Goal: Information Seeking & Learning: Learn about a topic

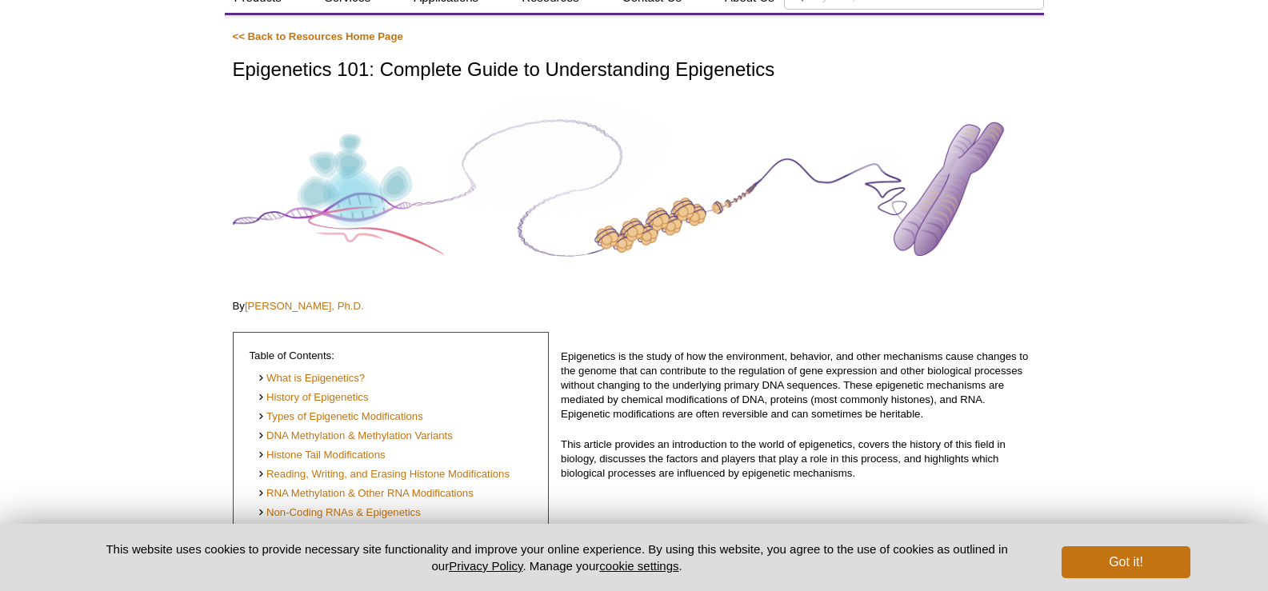
scroll to position [75, 0]
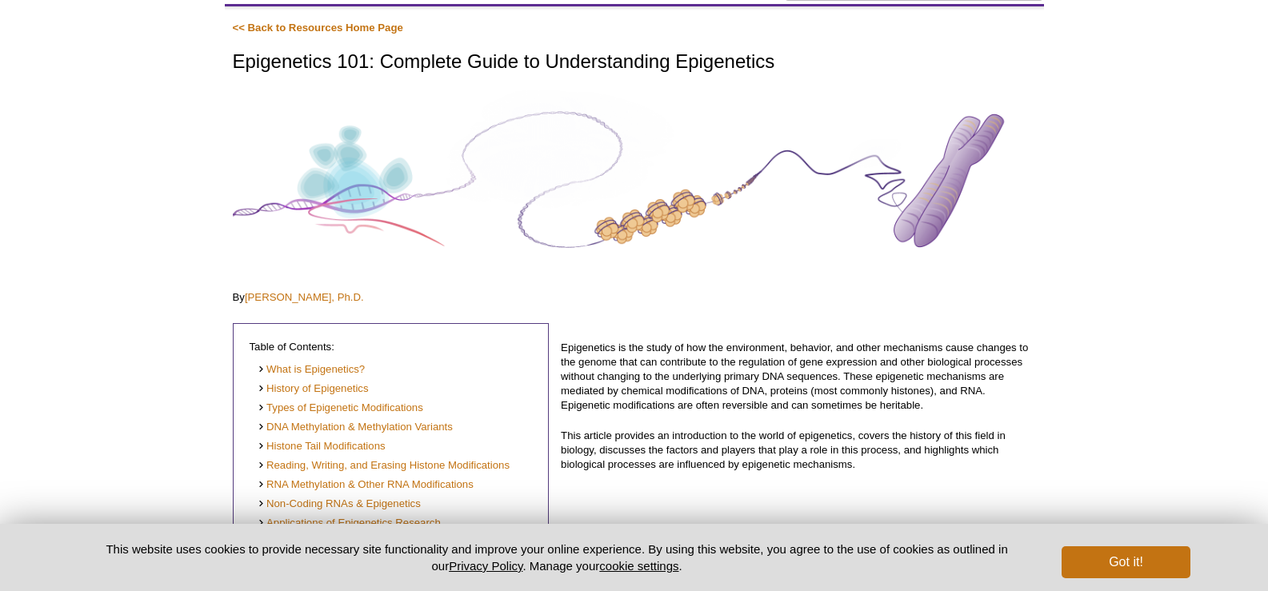
click at [291, 64] on h1 "Epigenetics 101: Complete Guide to Understanding Epigenetics" at bounding box center [634, 62] width 803 height 23
click at [291, 63] on h1 "Epigenetics 101: Complete Guide to Understanding Epigenetics" at bounding box center [634, 62] width 803 height 23
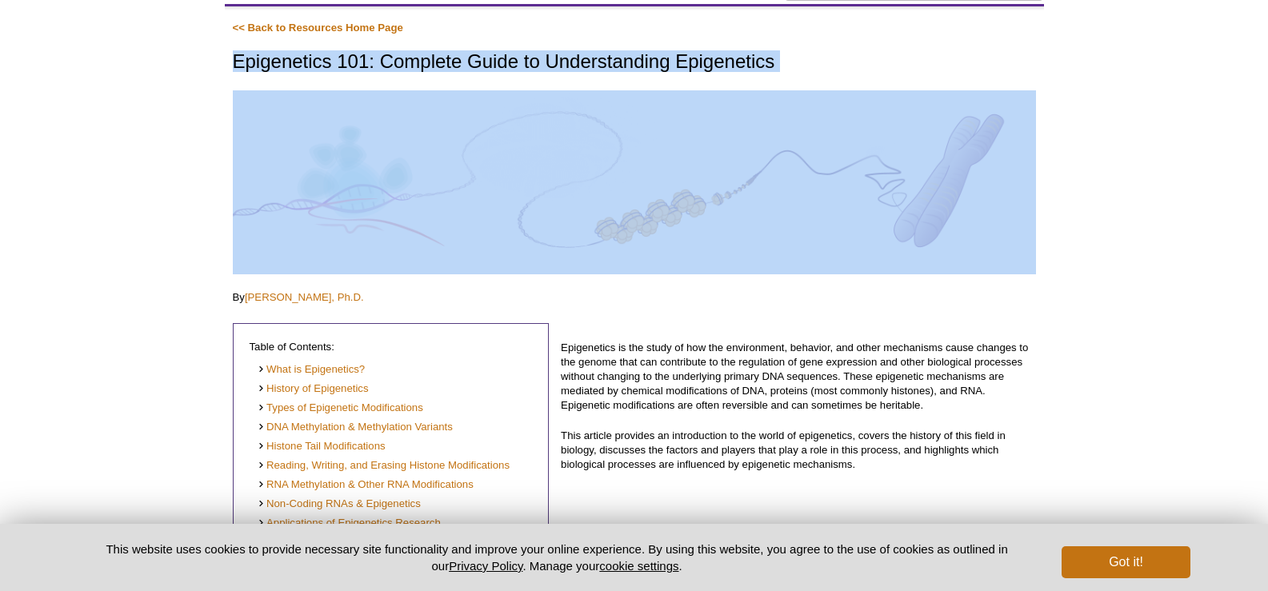
click at [291, 63] on h1 "Epigenetics 101: Complete Guide to Understanding Epigenetics" at bounding box center [634, 62] width 803 height 23
copy div "Epigenetics 101: Complete Guide to Understanding Epigenetics"
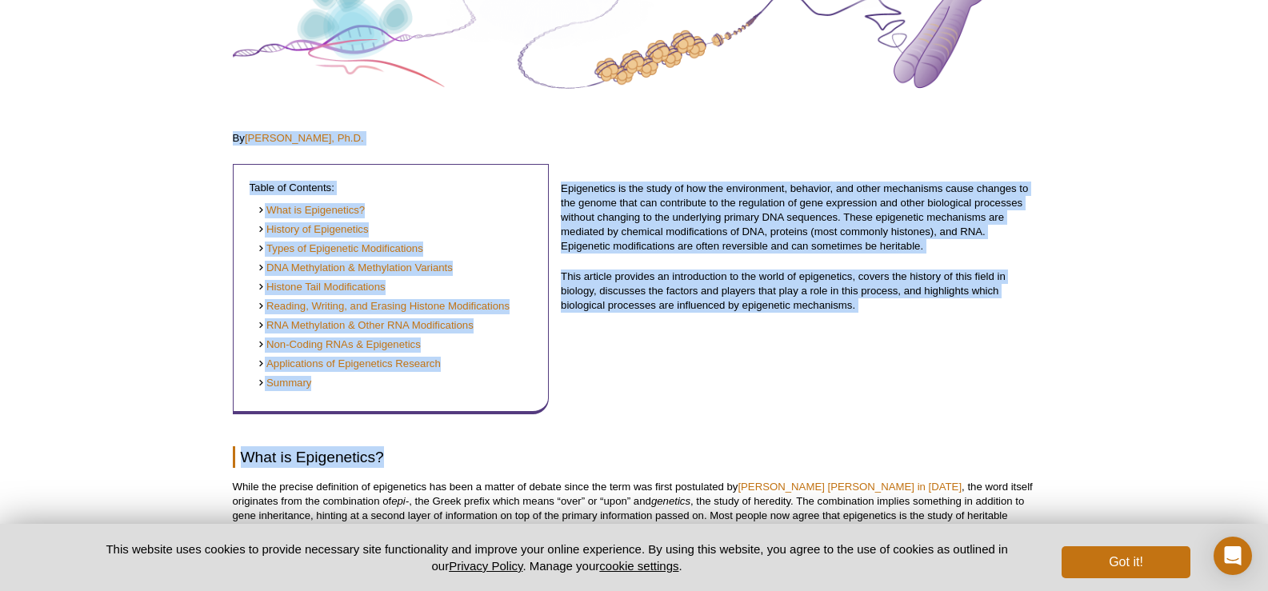
scroll to position [235, 0]
drag, startPoint x: 214, startPoint y: 297, endPoint x: 461, endPoint y: 386, distance: 262.1
copy div "By [PERSON_NAME], Ph.D. Table of Contents: What is Epigenetics? History of Epig…"
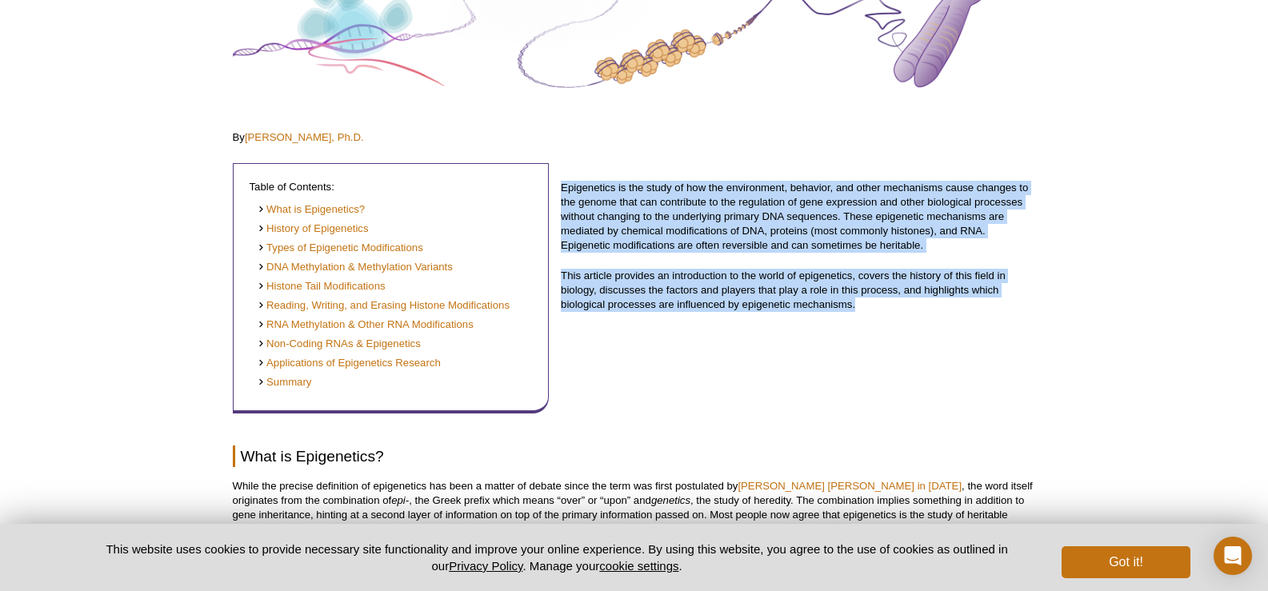
drag, startPoint x: 561, startPoint y: 182, endPoint x: 912, endPoint y: 314, distance: 374.0
click at [912, 314] on div "Epigenetics is the study of how the environment, behavior, and other mechanisms…" at bounding box center [798, 281] width 474 height 265
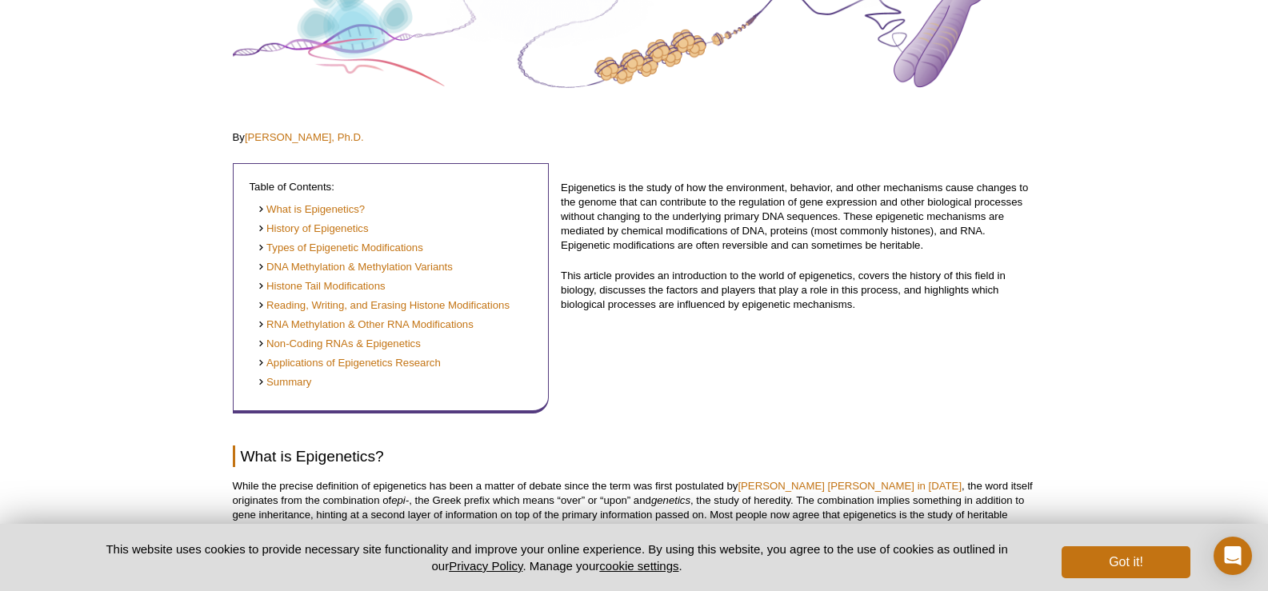
click at [623, 186] on p "Epigenetics is the study of how the environment, behavior, and other mechanisms…" at bounding box center [798, 217] width 474 height 72
click at [565, 182] on p "Epigenetics is the study of how the environment, behavior, and other mechanisms…" at bounding box center [798, 217] width 474 height 72
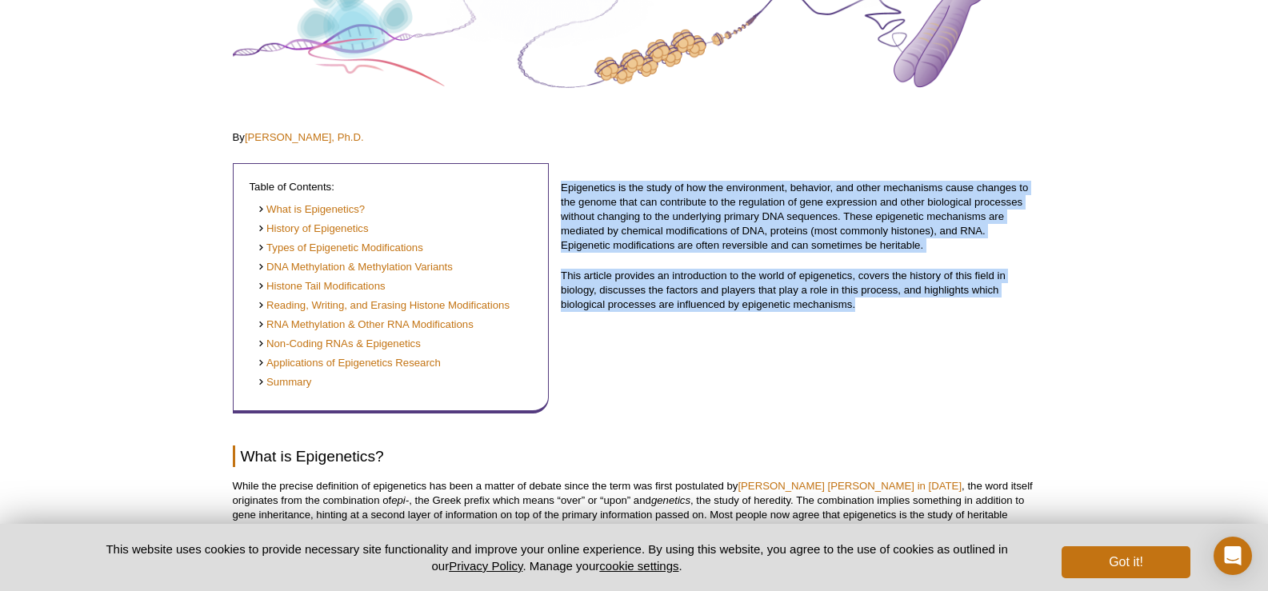
drag, startPoint x: 561, startPoint y: 185, endPoint x: 859, endPoint y: 306, distance: 321.1
click at [860, 306] on div "Epigenetics is the study of how the environment, behavior, and other mechanisms…" at bounding box center [798, 281] width 474 height 265
copy div "Epigenetics is the study of how the environment, behavior, and other mechanisms…"
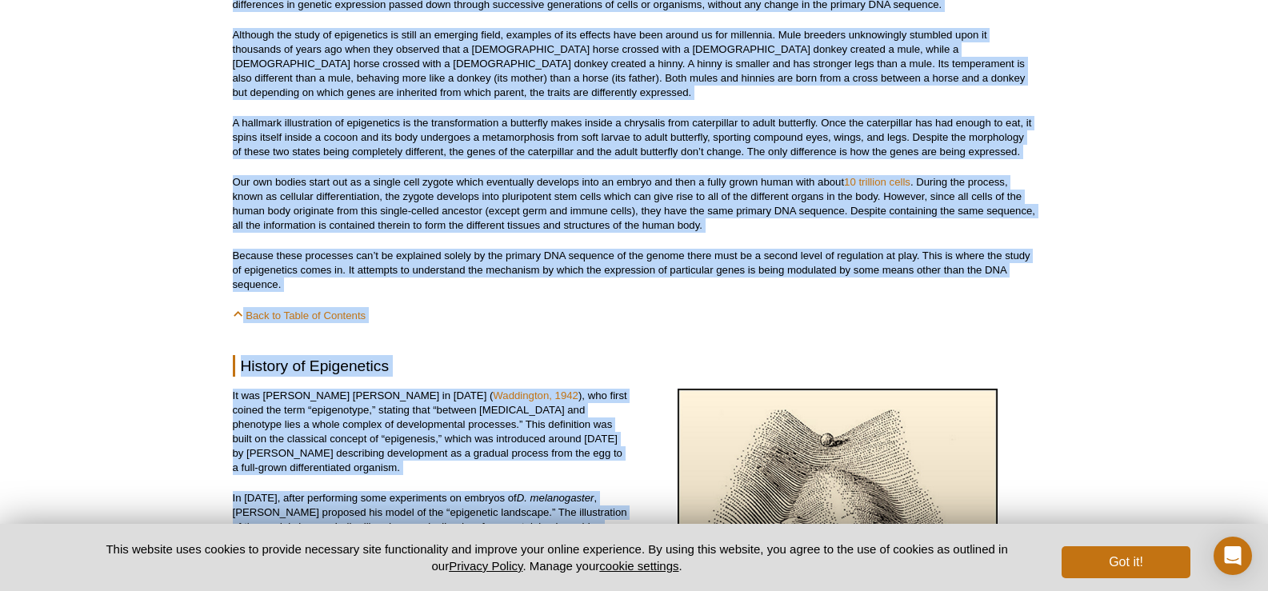
scroll to position [875, 0]
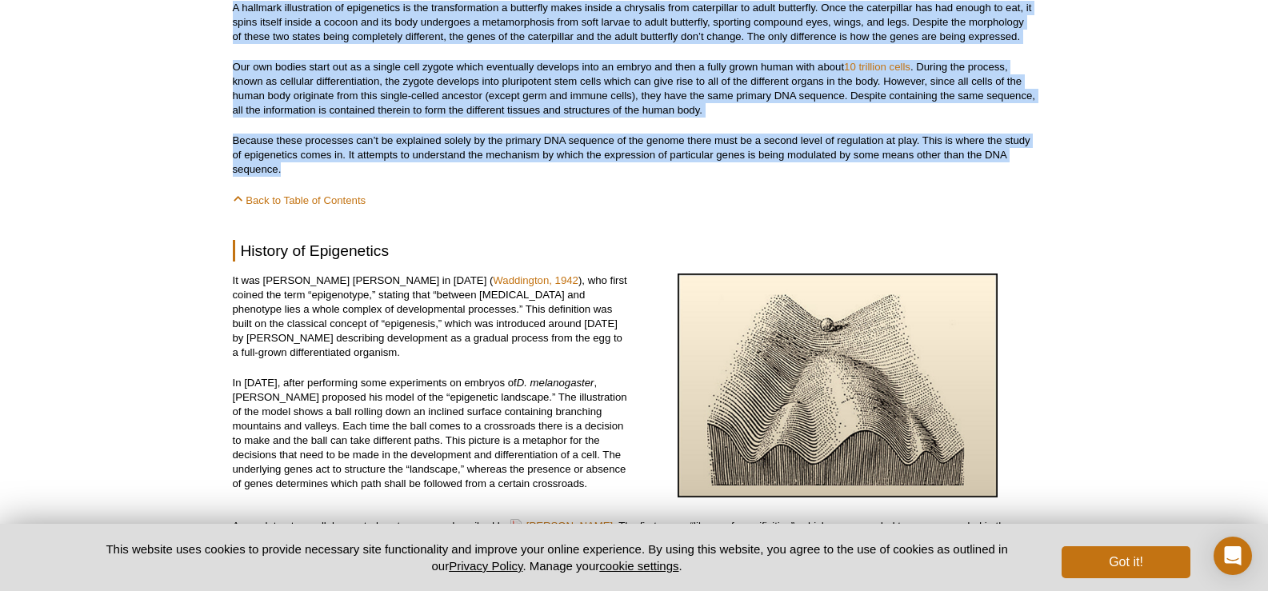
drag, startPoint x: 241, startPoint y: 131, endPoint x: 453, endPoint y: 166, distance: 214.7
copy div "Lore ip Dolorsitame? Conse adi elitsed doeiusmodt in utlaboreetd mag aliq e adm…"
click at [453, 165] on p "Because these processes can’t be explained solely by the primary DNA sequence o…" at bounding box center [634, 155] width 803 height 43
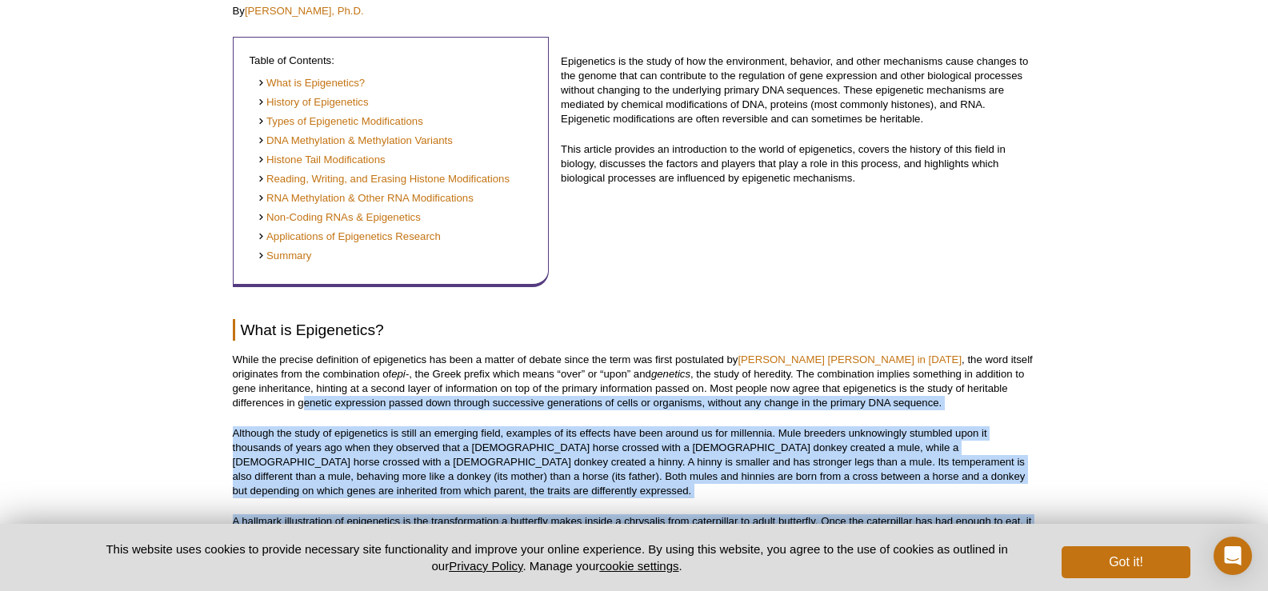
scroll to position [372, 0]
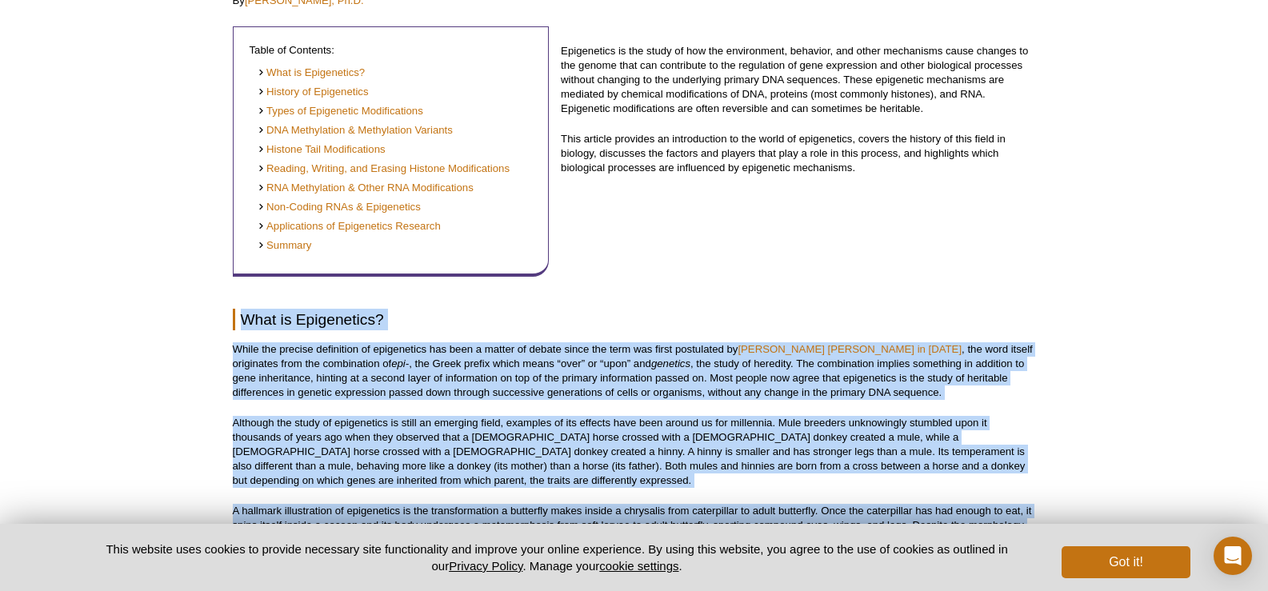
drag, startPoint x: 299, startPoint y: 168, endPoint x: 242, endPoint y: 323, distance: 165.5
copy div "Lore ip Dolorsitame? Conse adi elitsed doeiusmodt in utlaboreetd mag aliq e adm…"
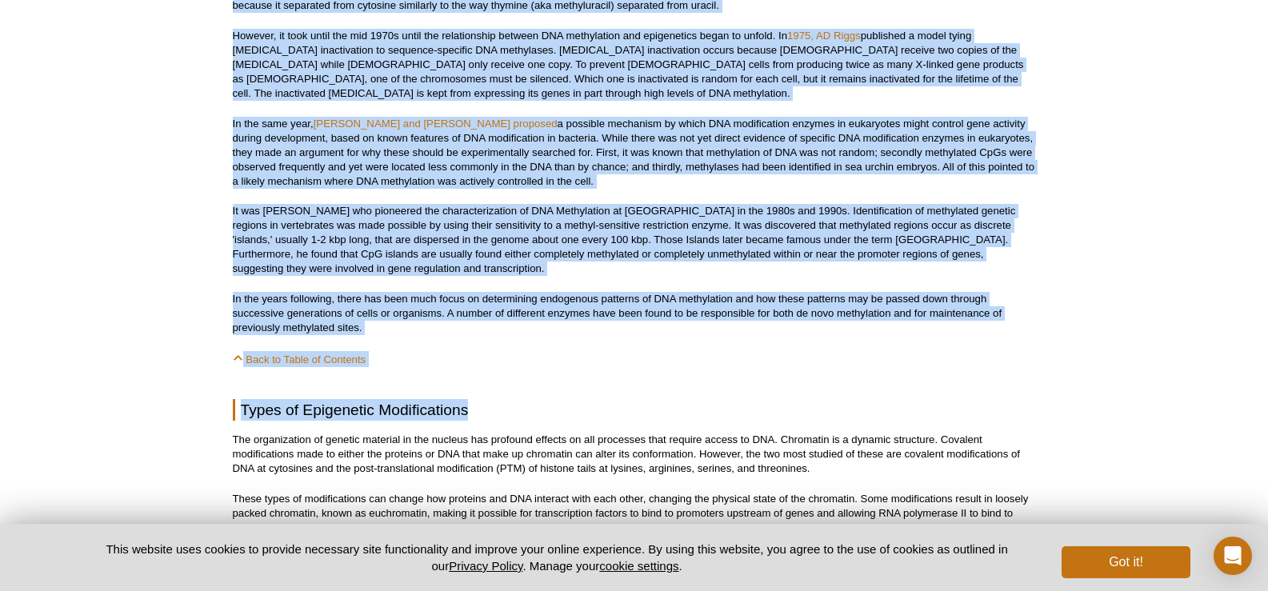
scroll to position [2531, 0]
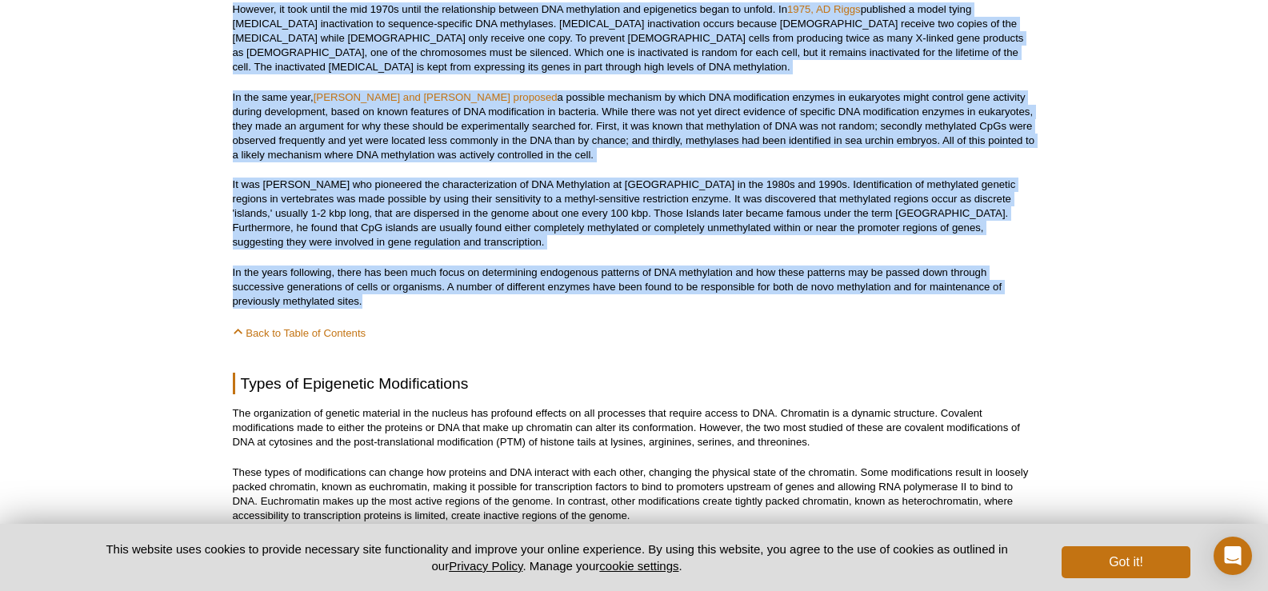
drag, startPoint x: 241, startPoint y: 109, endPoint x: 468, endPoint y: 295, distance: 293.8
copy div "Loremip do Sitametcons Ad eli Seddoe Tem Incididunt ut 0343 ( Laboreetdo, 2470 …"
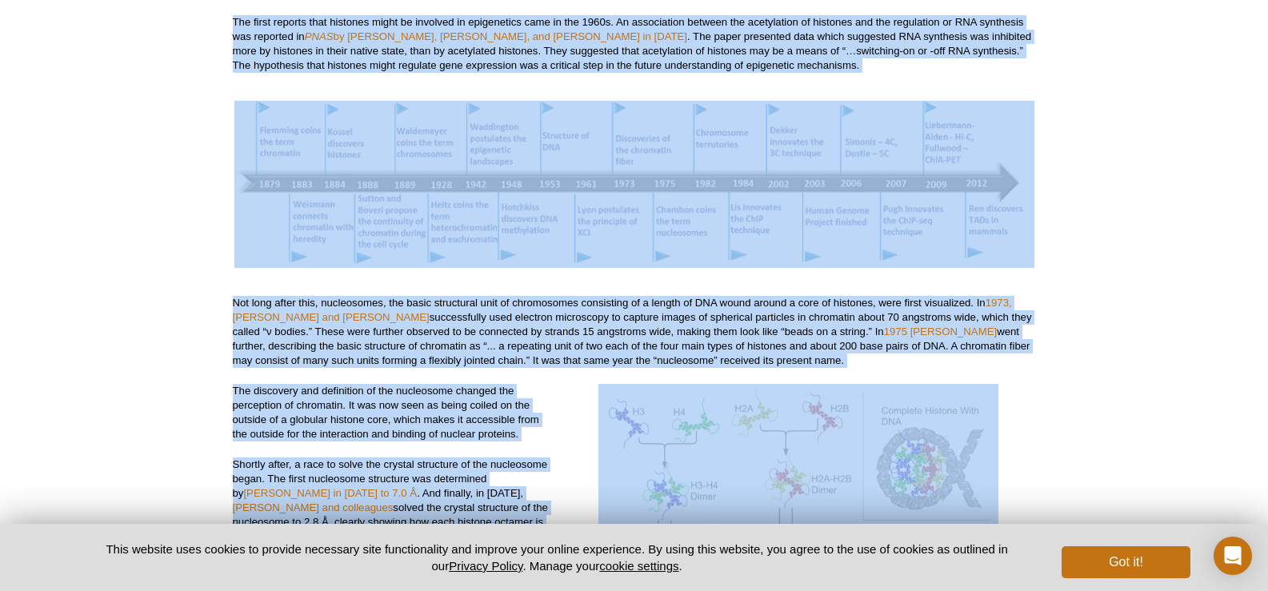
scroll to position [1731, 0]
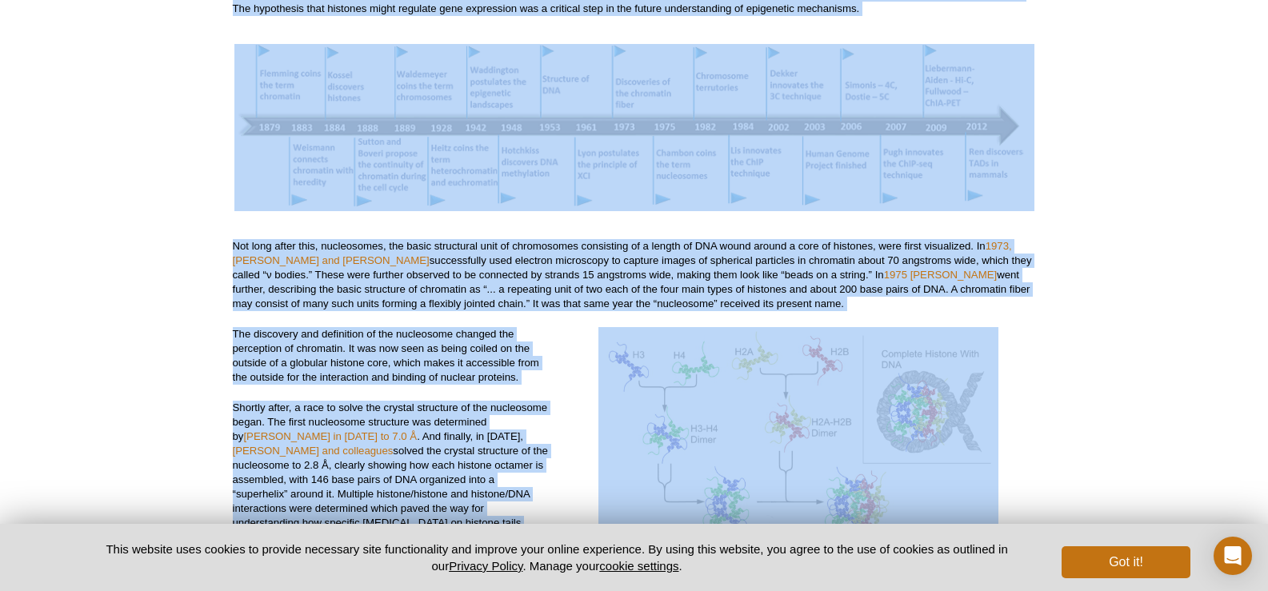
click at [671, 414] on img at bounding box center [798, 446] width 400 height 238
click at [569, 399] on div "Image credit: Nucleosome_structure-2.png - CC BY-SA 4.0" at bounding box center [798, 469] width 474 height 285
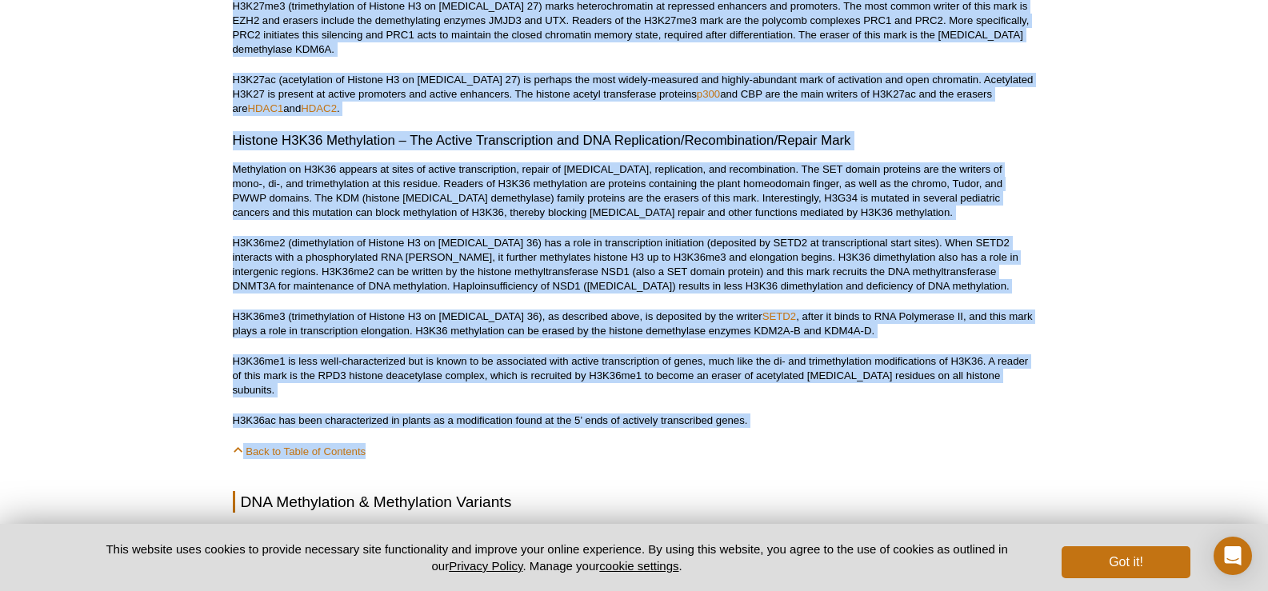
scroll to position [3651, 0]
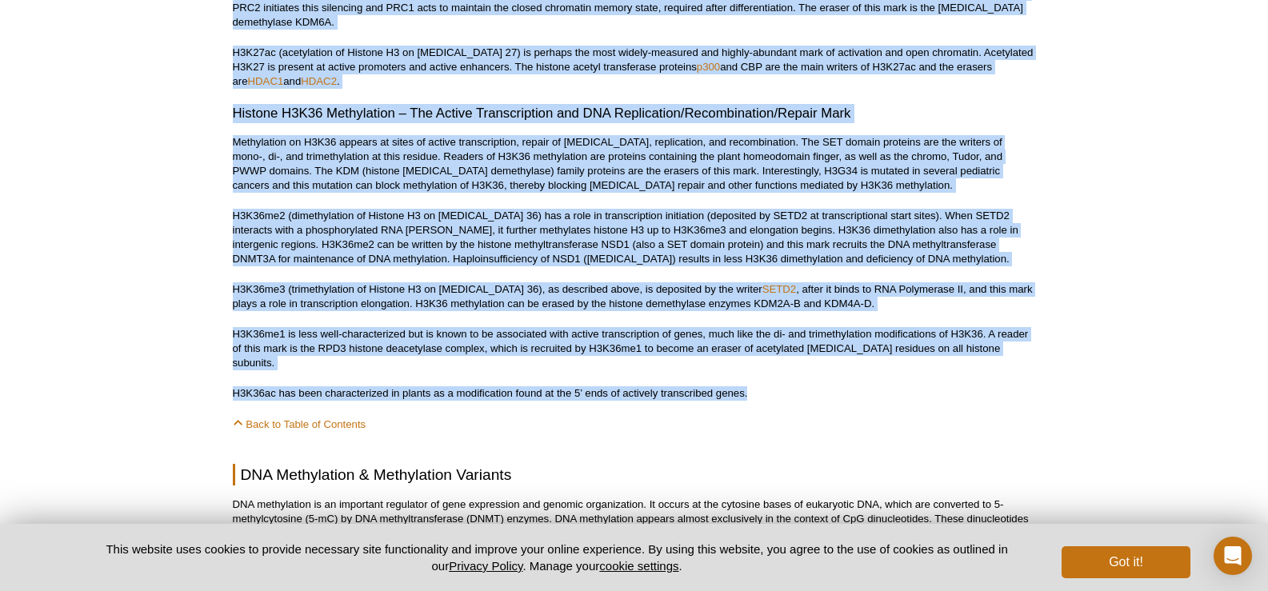
drag, startPoint x: 243, startPoint y: 60, endPoint x: 752, endPoint y: 368, distance: 594.6
copy div "Types of Epigenetic Modifications The organization of genetic material in the n…"
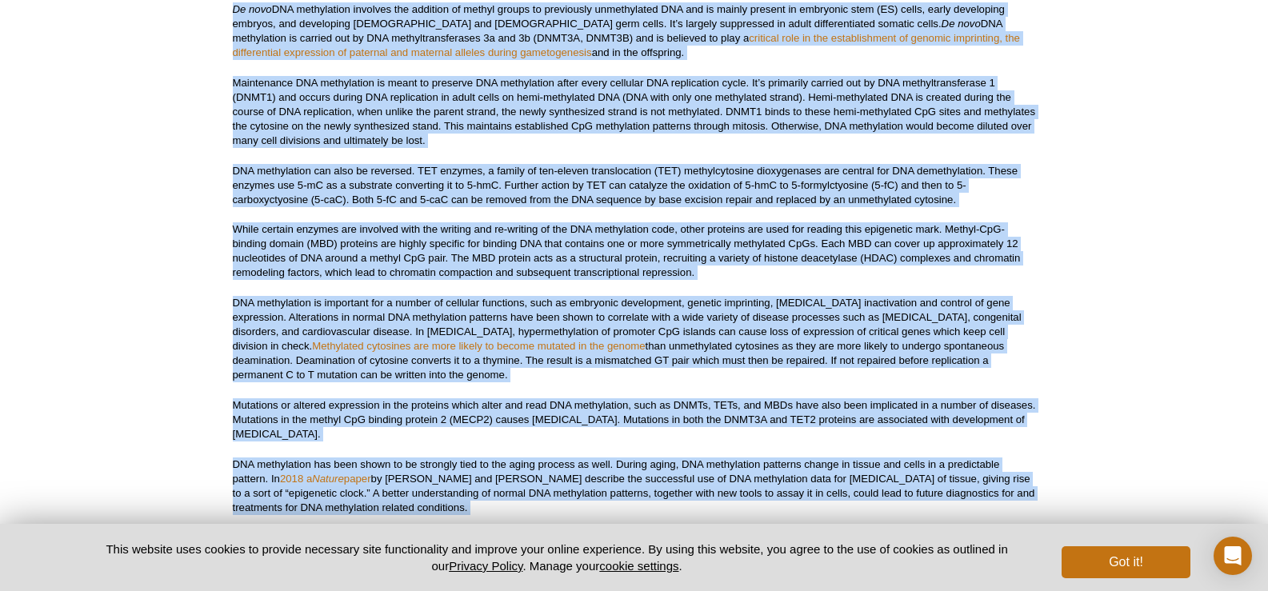
scroll to position [4371, 0]
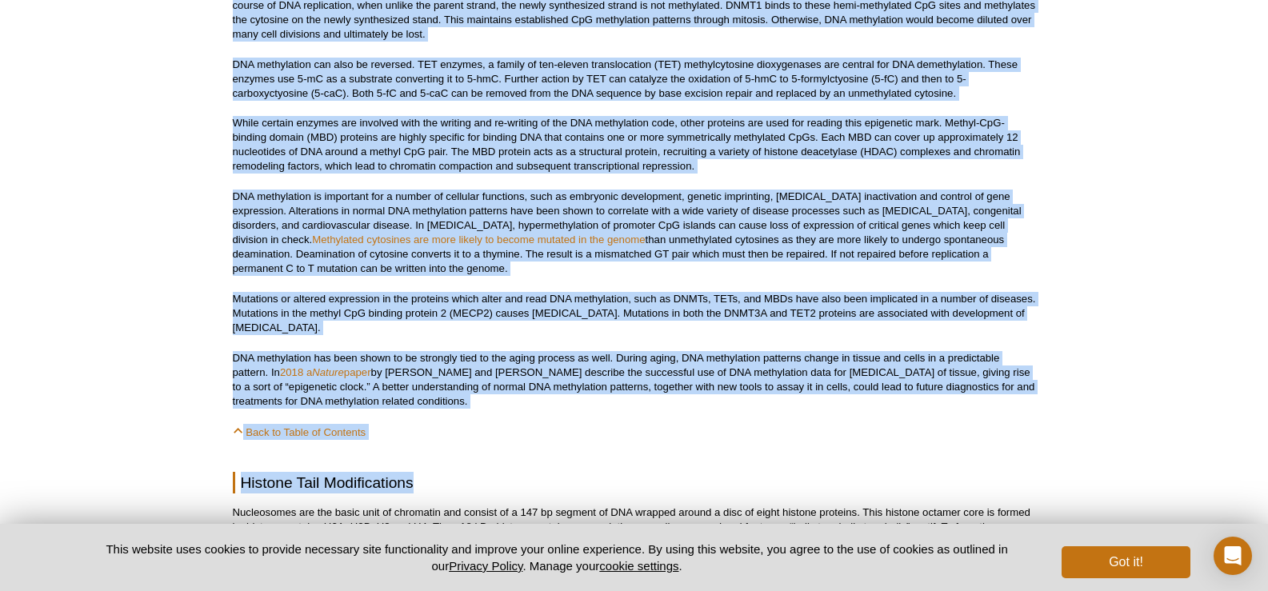
drag, startPoint x: 244, startPoint y: 123, endPoint x: 433, endPoint y: 361, distance: 304.5
click at [433, 361] on div "<< Back to Resources Home Page Epigenetics 101: Complete Guide to Understanding…" at bounding box center [634, 150] width 803 height 8851
copy div "DNA Methylation & Methylation Variants DNA methylation is an important regulato…"
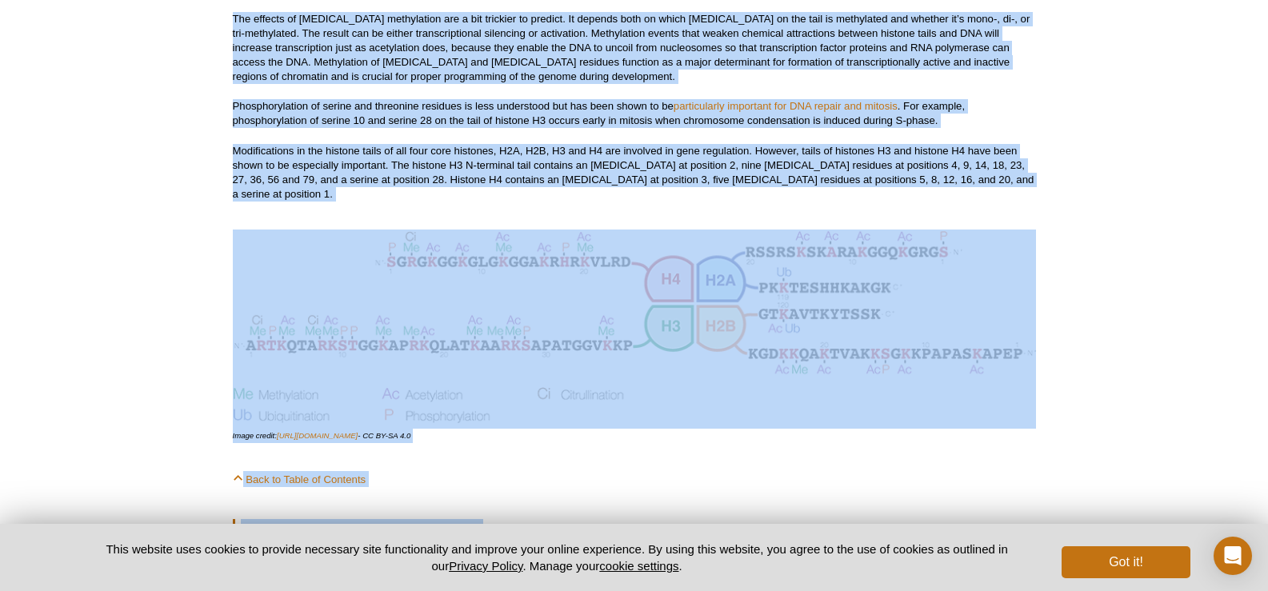
scroll to position [5090, 0]
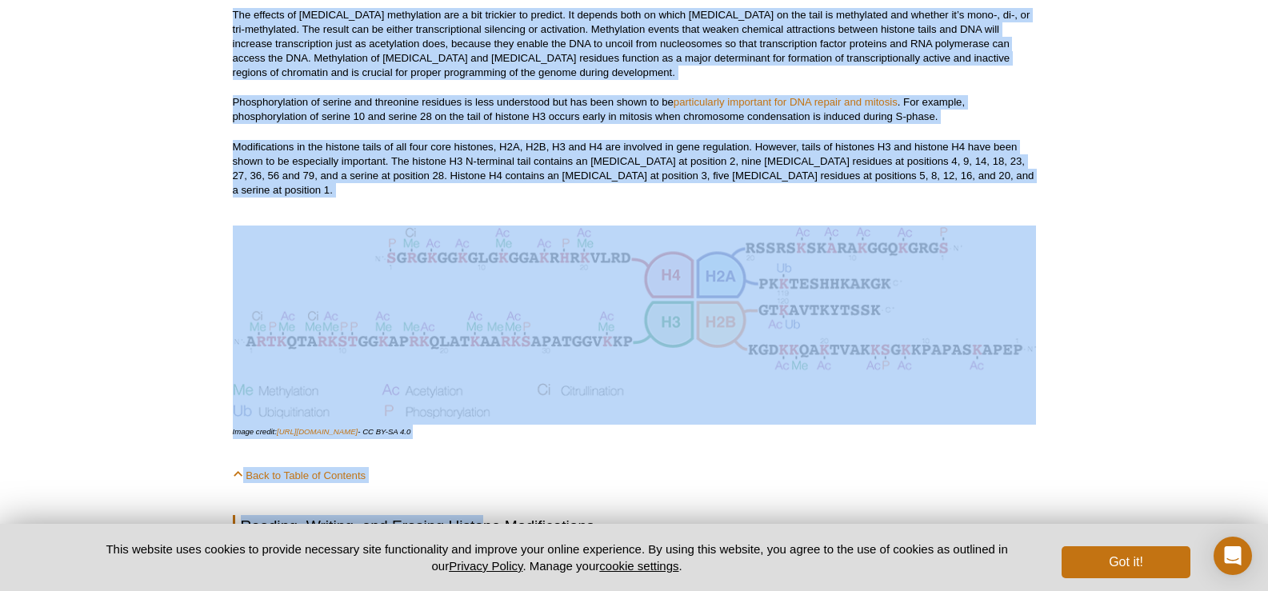
drag, startPoint x: 242, startPoint y: 196, endPoint x: 472, endPoint y: 374, distance: 291.3
copy div "Loremip Dolo Sitametconsec Adipiscinge sed doe tempo inci ut laboreetd mag aliq…"
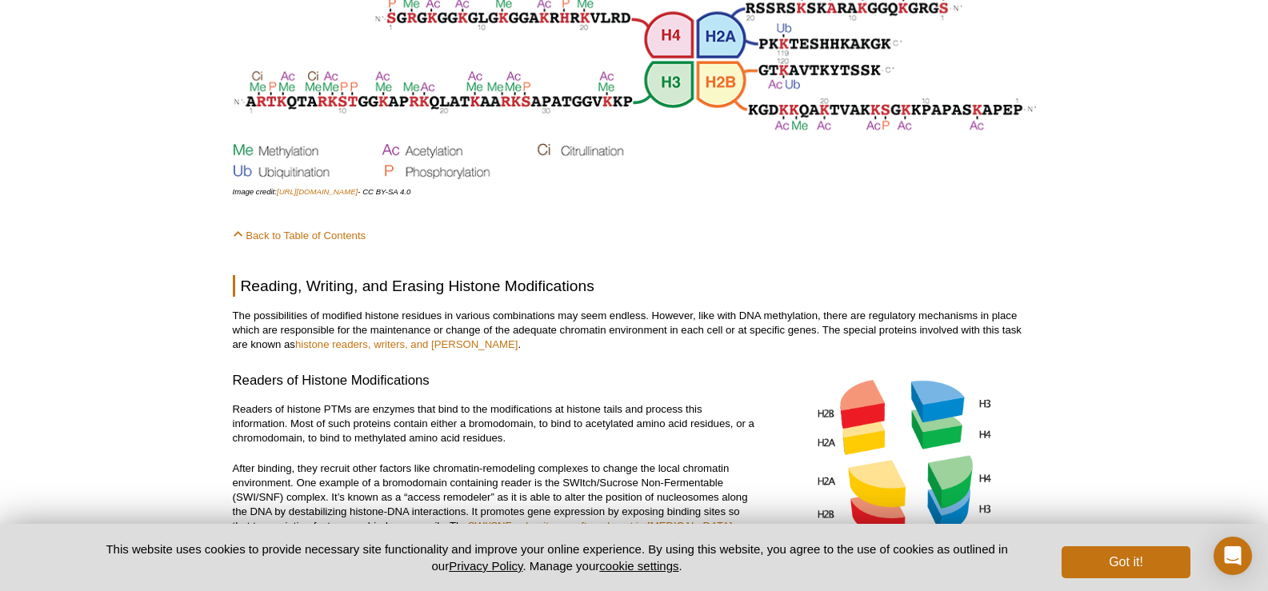
click at [240, 275] on h2 "Reading, Writing, and Erasing Histone Modifications" at bounding box center [634, 286] width 803 height 22
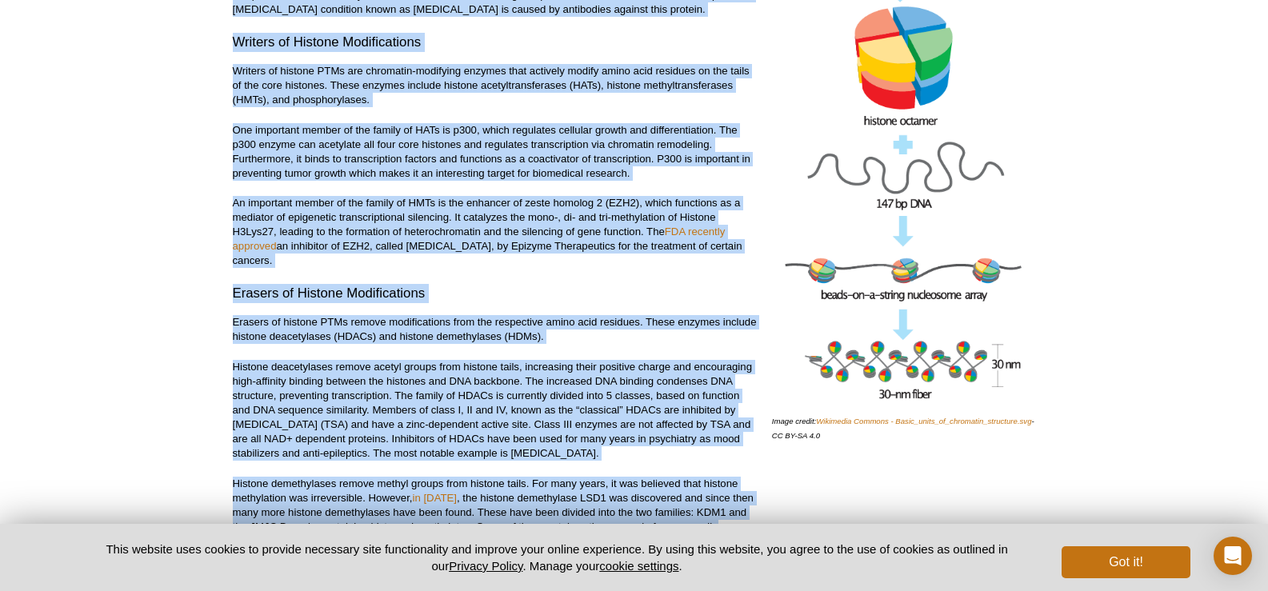
scroll to position [5970, 0]
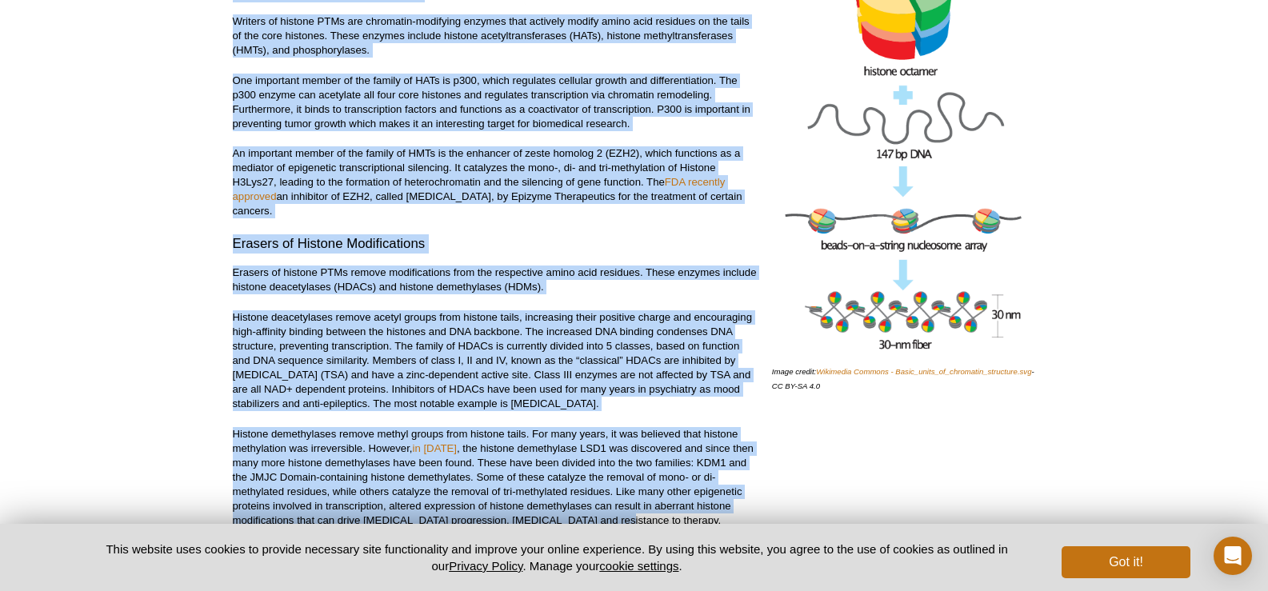
drag, startPoint x: 243, startPoint y: 226, endPoint x: 932, endPoint y: 413, distance: 713.8
copy div "Loremip, Dolorsi, ame Consect Adipisc Elitseddoeius Tem incididuntutl et dolore…"
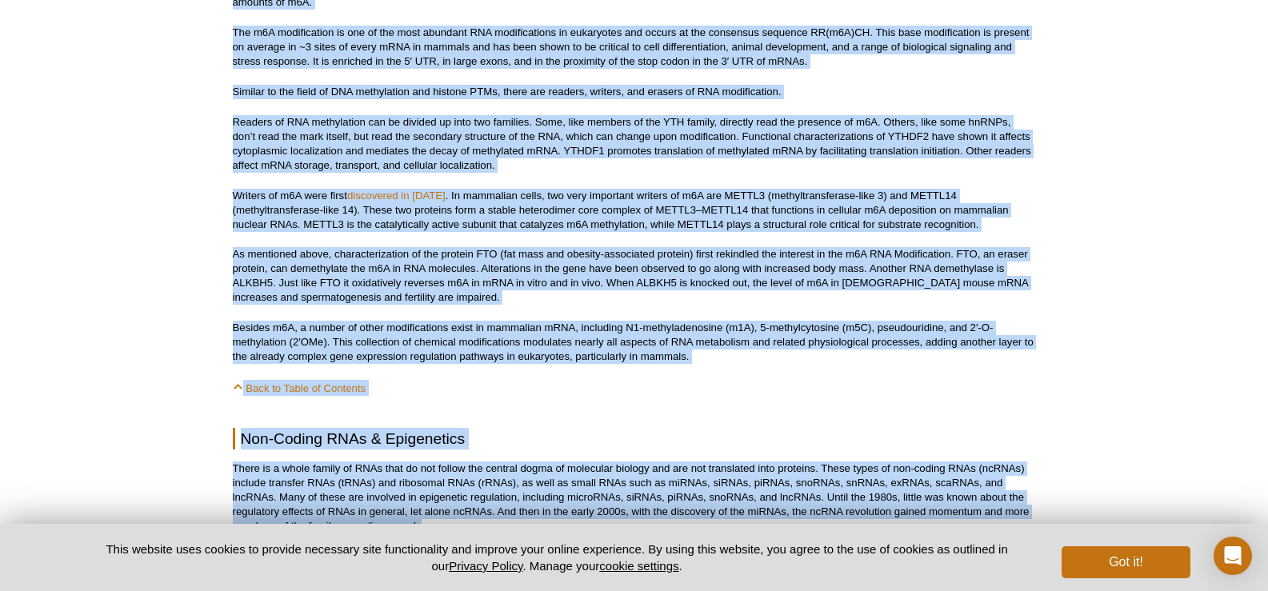
scroll to position [6770, 0]
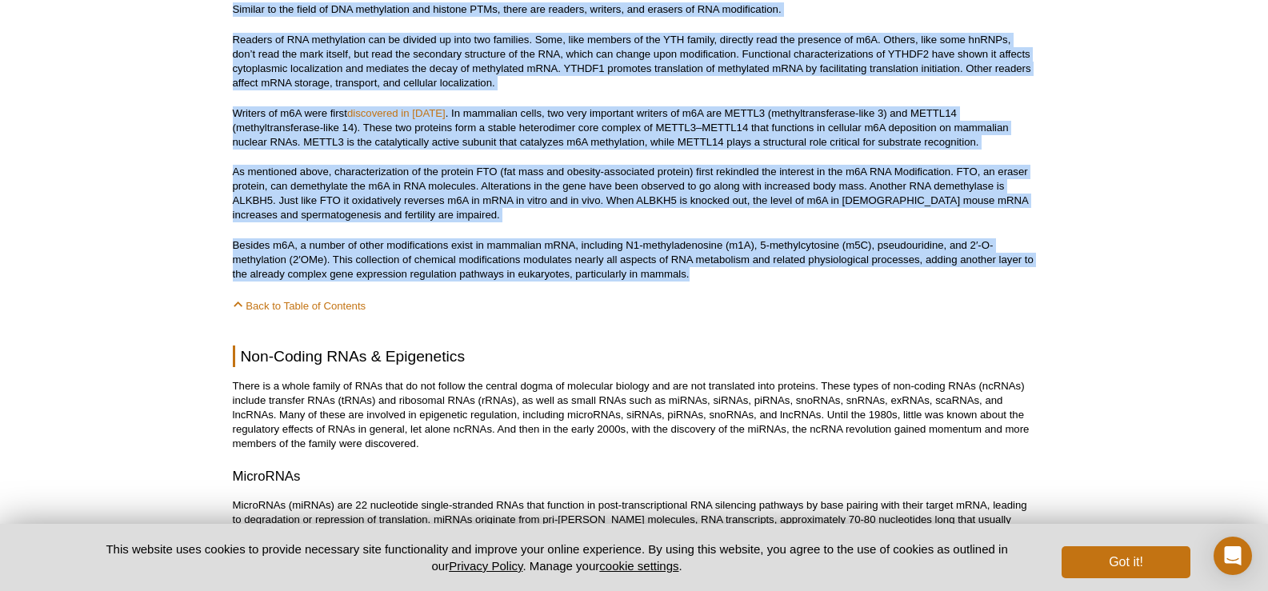
drag, startPoint x: 242, startPoint y: 193, endPoint x: 696, endPoint y: 186, distance: 453.5
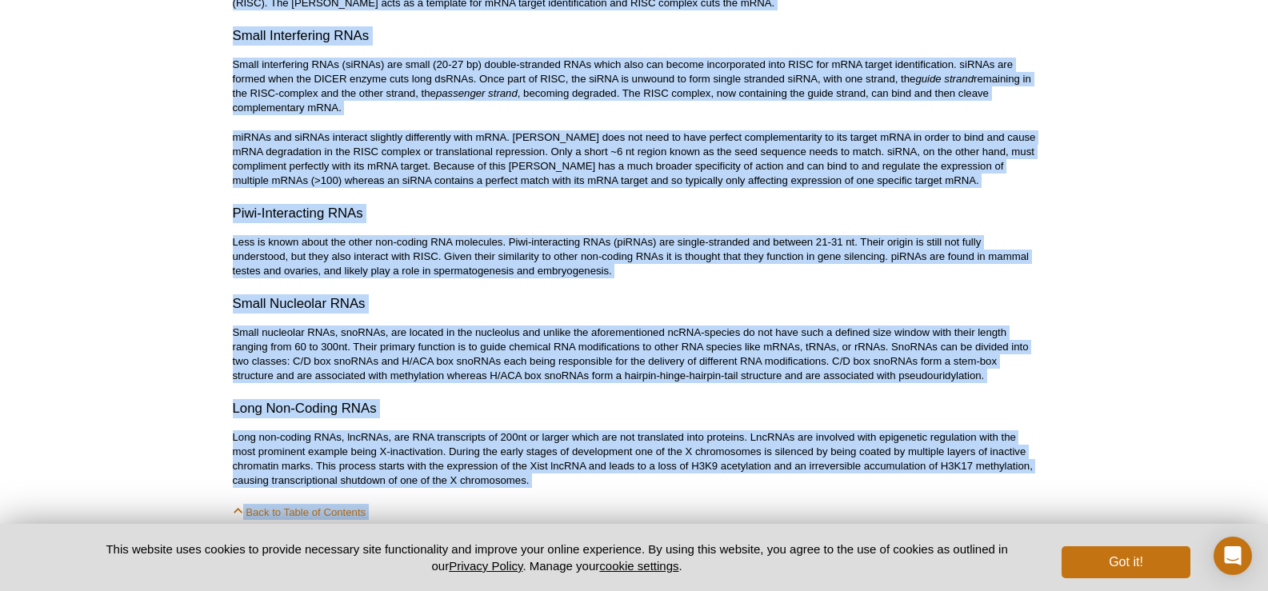
scroll to position [7410, 0]
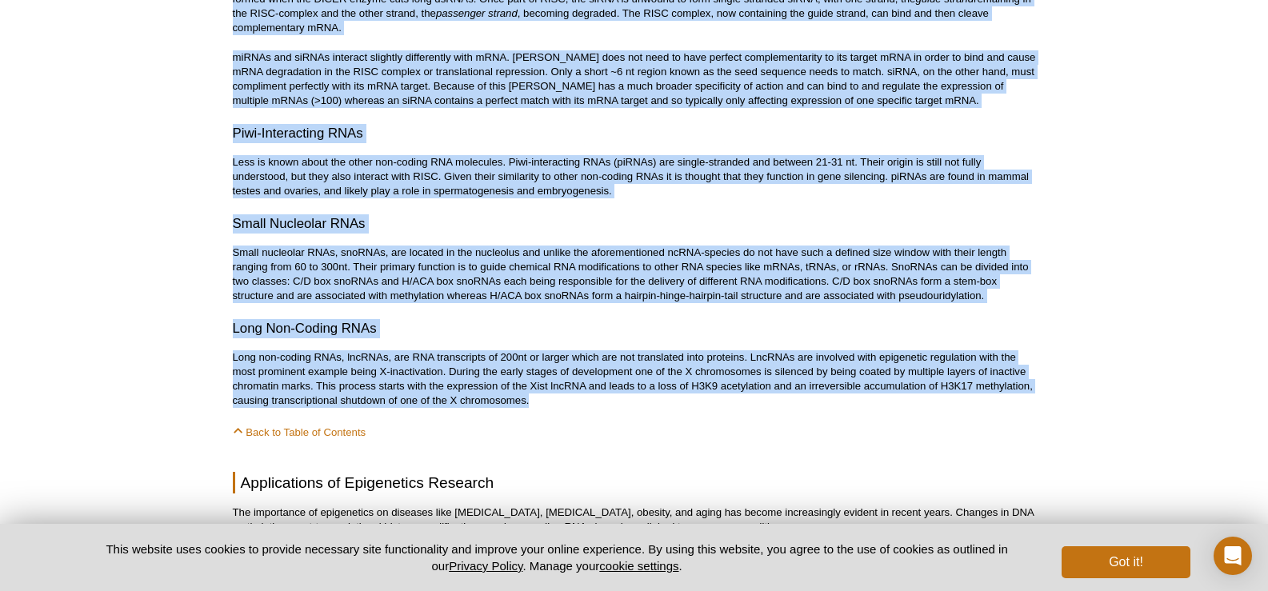
drag, startPoint x: 241, startPoint y: 269, endPoint x: 561, endPoint y: 317, distance: 323.5
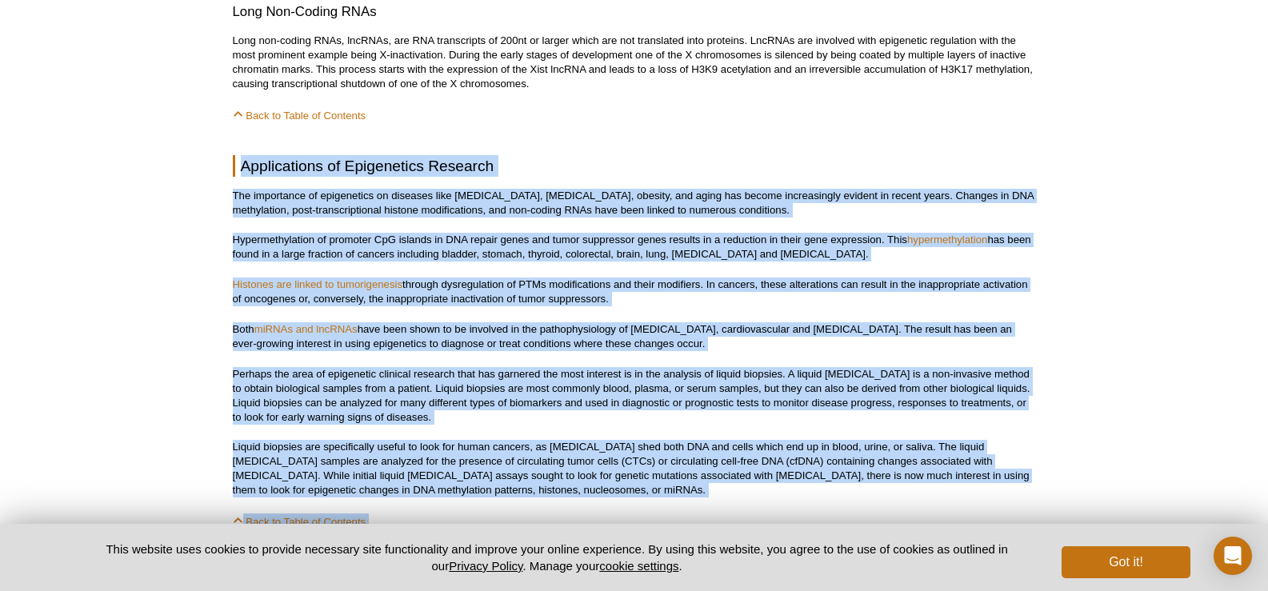
scroll to position [7730, 0]
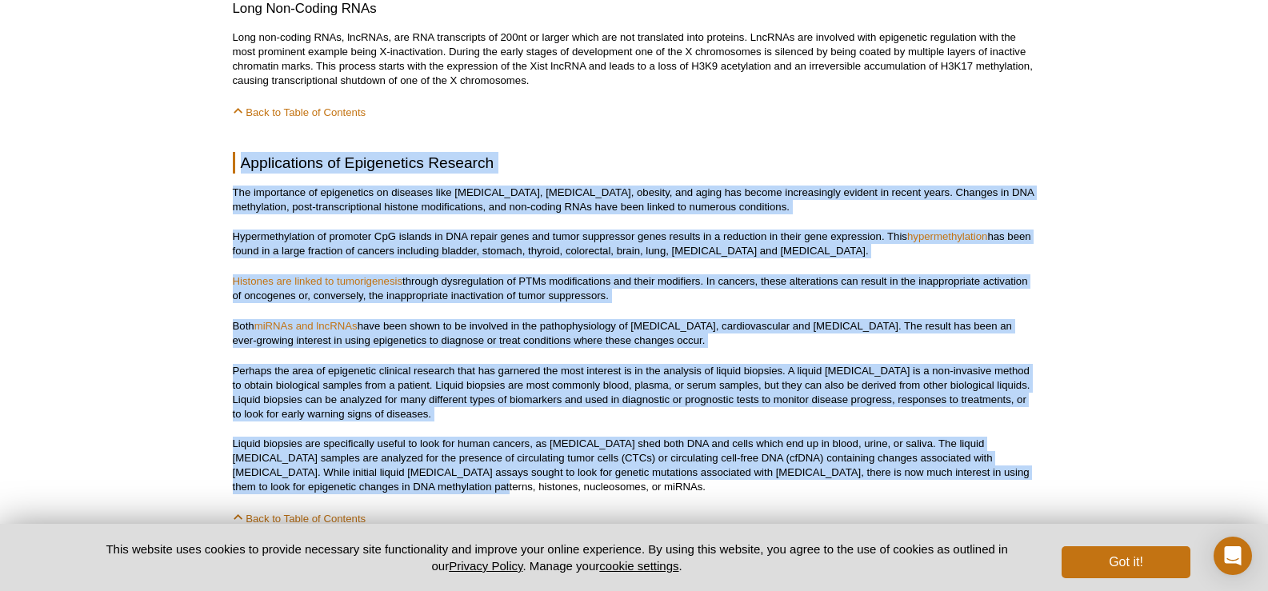
drag, startPoint x: 242, startPoint y: 394, endPoint x: 363, endPoint y: 401, distance: 121.8
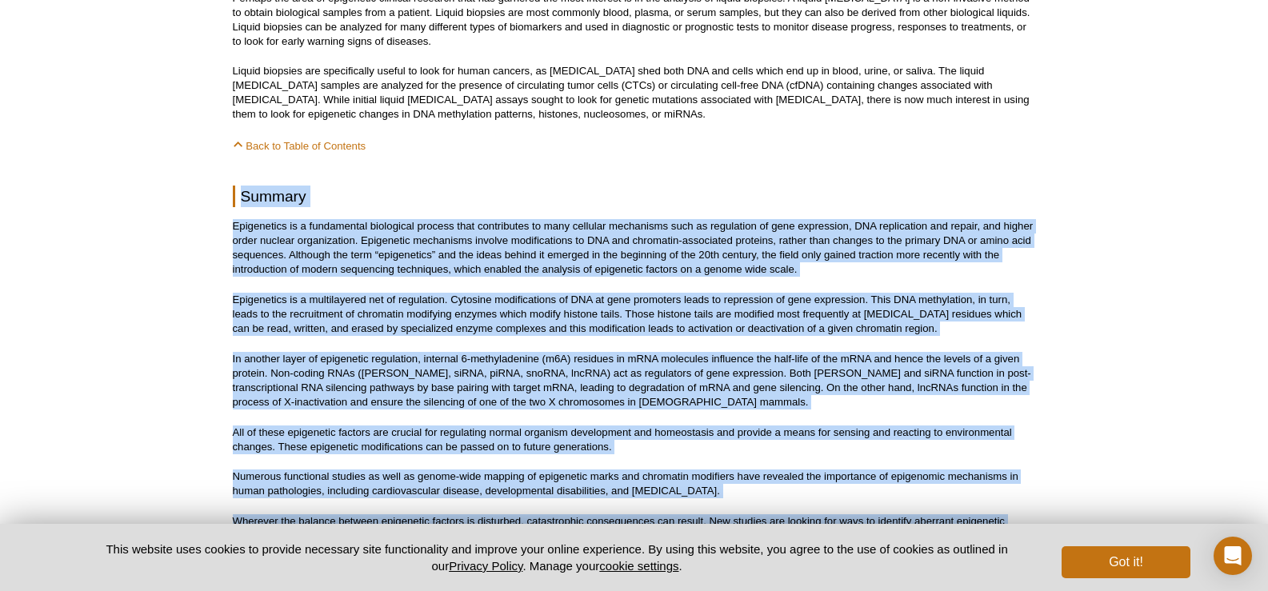
scroll to position [8130, 0]
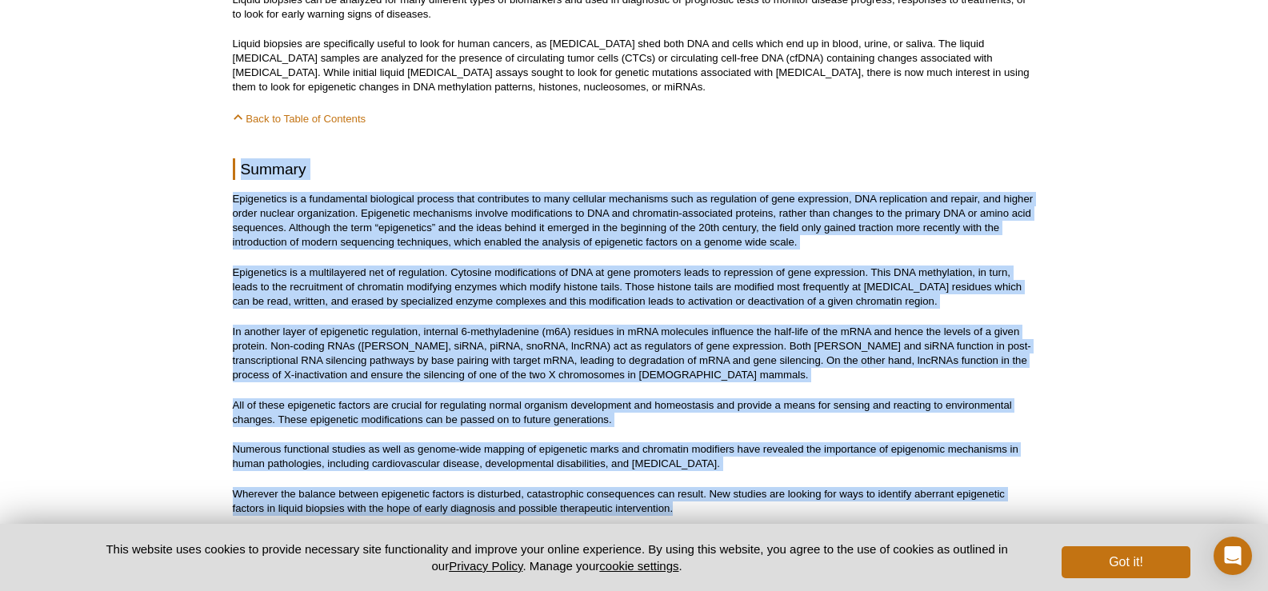
drag, startPoint x: 242, startPoint y: 244, endPoint x: 681, endPoint y: 428, distance: 475.3
